Goal: Task Accomplishment & Management: Manage account settings

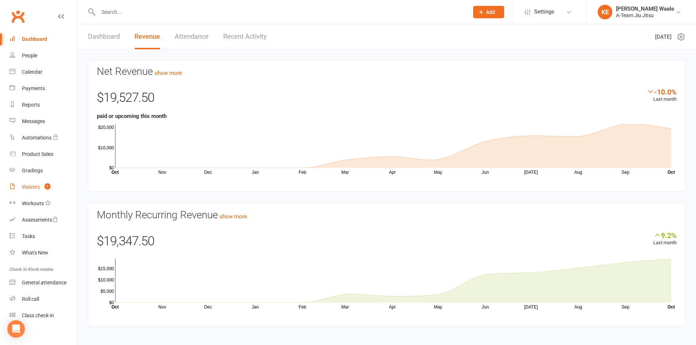
click at [42, 186] on count-badge "1" at bounding box center [46, 187] width 10 height 6
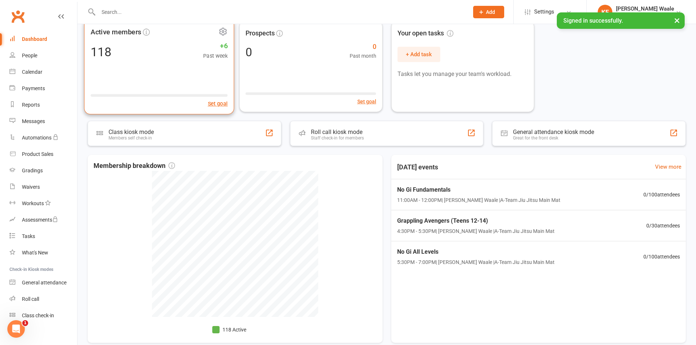
scroll to position [69, 0]
click at [203, 73] on div "Active members 118 +6 Past week Set goal" at bounding box center [159, 67] width 150 height 96
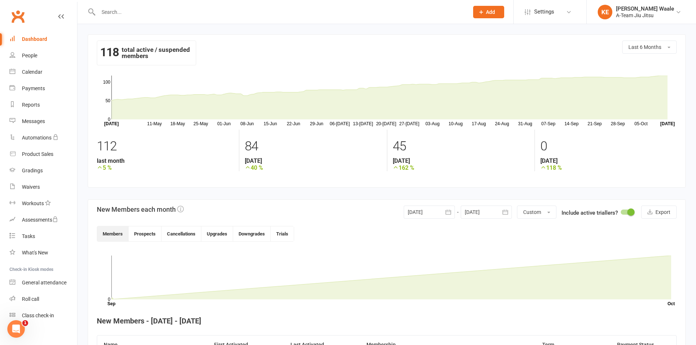
scroll to position [183, 0]
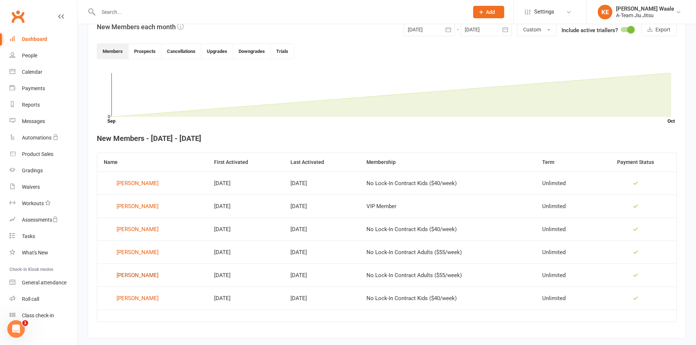
click at [141, 277] on div "[PERSON_NAME]" at bounding box center [138, 275] width 42 height 11
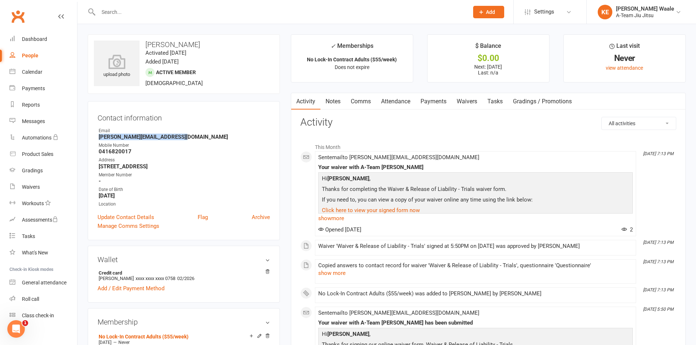
drag, startPoint x: 188, startPoint y: 139, endPoint x: 98, endPoint y: 137, distance: 89.6
click at [98, 137] on li "Email [PERSON_NAME][EMAIL_ADDRESS][DOMAIN_NAME]" at bounding box center [184, 134] width 173 height 13
copy strong "[PERSON_NAME][EMAIL_ADDRESS][DOMAIN_NAME]"
click at [339, 102] on link "Notes" at bounding box center [333, 101] width 25 height 17
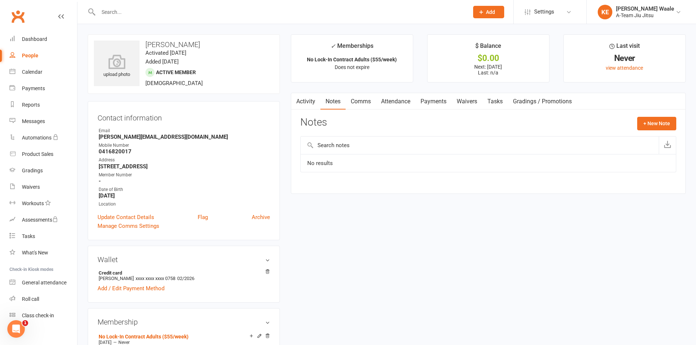
click at [676, 136] on div "Notes + New Note" at bounding box center [489, 126] width 376 height 19
click at [660, 121] on button "+ New Note" at bounding box center [657, 123] width 39 height 13
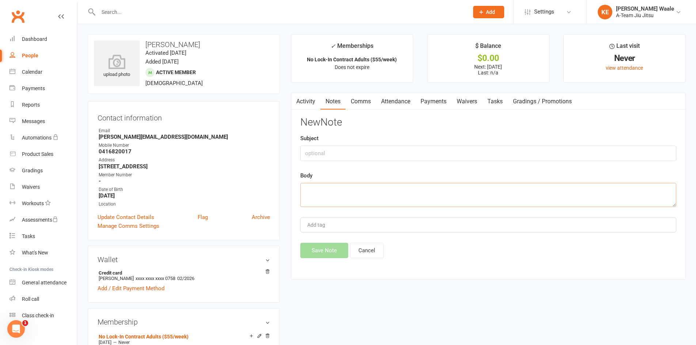
click at [342, 198] on textarea at bounding box center [489, 195] width 376 height 24
paste textarea "Good morning [PERSON_NAME] from A-Team Jiu-Jitsu here It looks like you're supe…"
type textarea "Good morning [PERSON_NAME] from A-Team Jiu-Jitsu here It looks like you're supe…"
click at [348, 156] on input "text" at bounding box center [489, 153] width 376 height 15
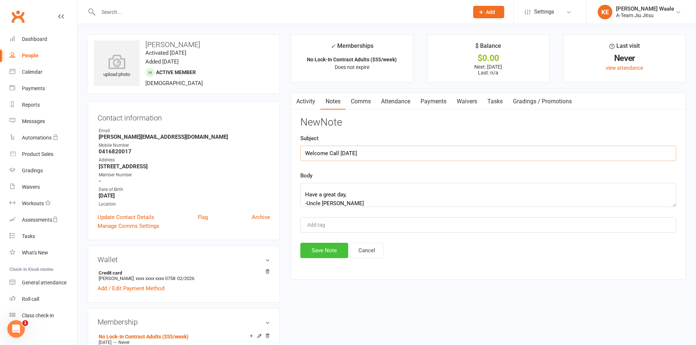
type input "Welcome Call [DATE]"
click at [329, 246] on button "Save Note" at bounding box center [325, 250] width 48 height 15
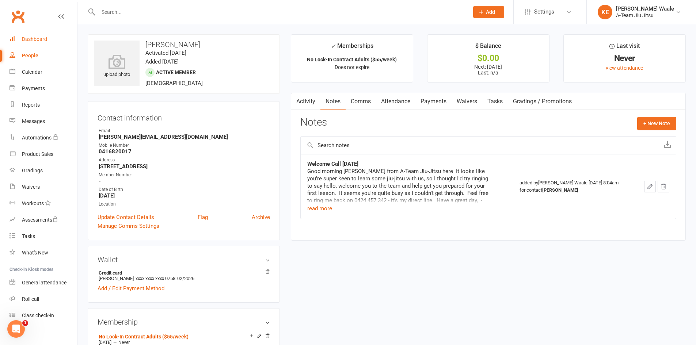
click at [24, 44] on link "Dashboard" at bounding box center [44, 39] width 68 height 16
